Goal: Use online tool/utility

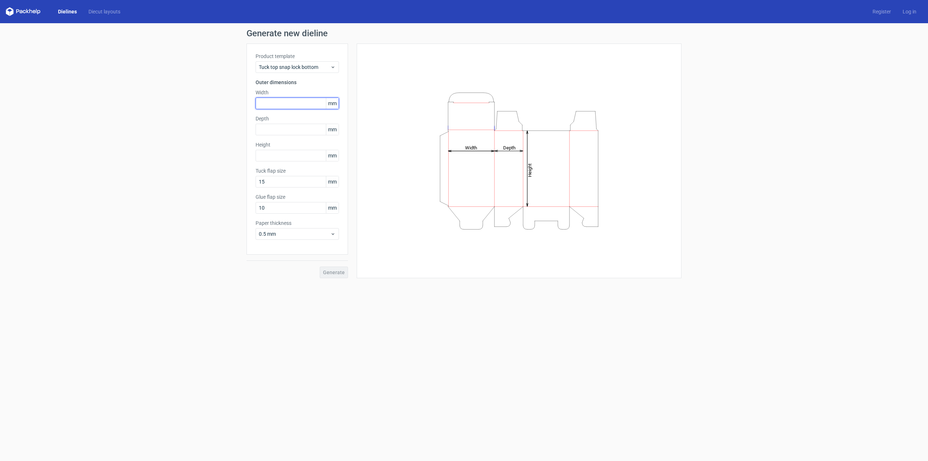
click at [290, 101] on input "text" at bounding box center [297, 104] width 83 height 12
type input "127"
type input "47"
type input "74"
type input "15"
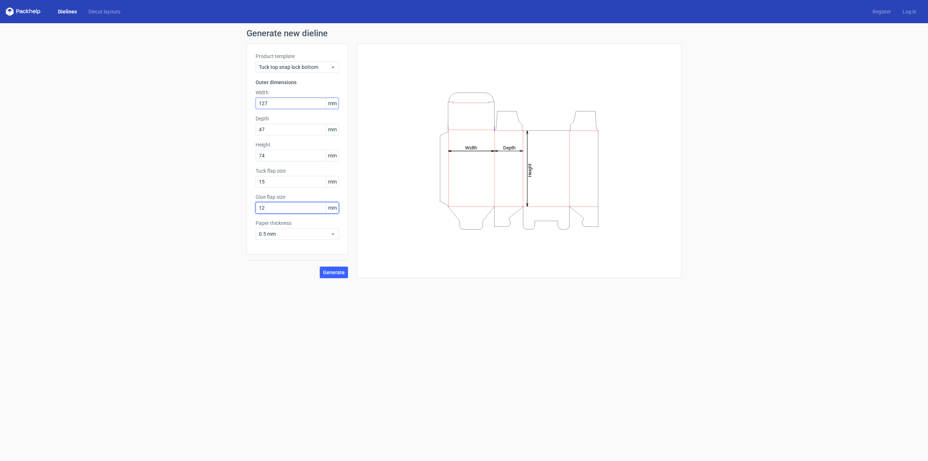
type input "12"
click at [340, 273] on span "Generate" at bounding box center [334, 272] width 22 height 5
